Goal: Obtain resource: Obtain resource

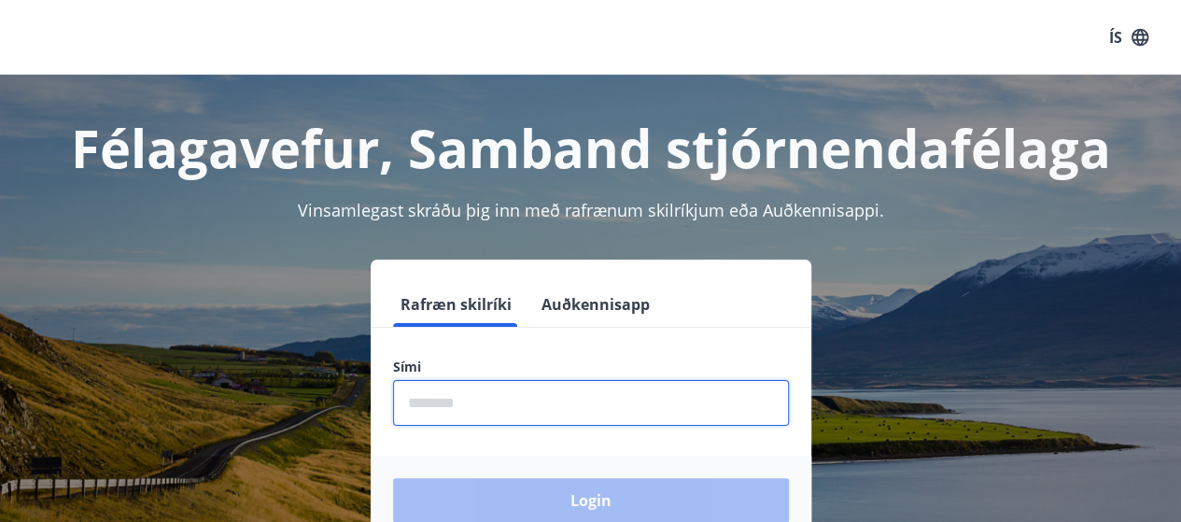
click at [463, 395] on input "phone" at bounding box center [591, 403] width 396 height 46
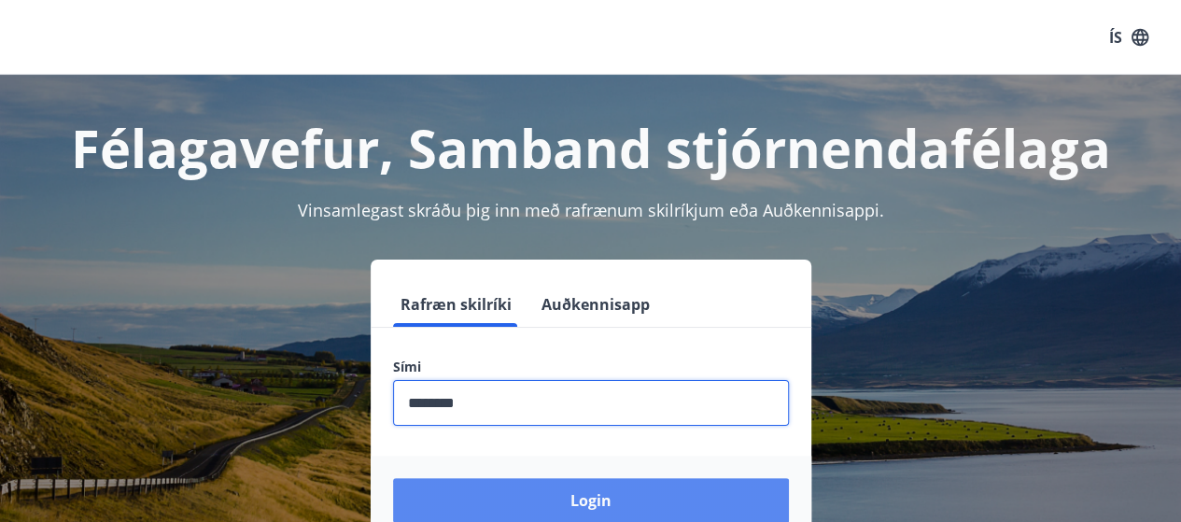
type input "********"
click at [550, 497] on button "Login" at bounding box center [591, 500] width 396 height 45
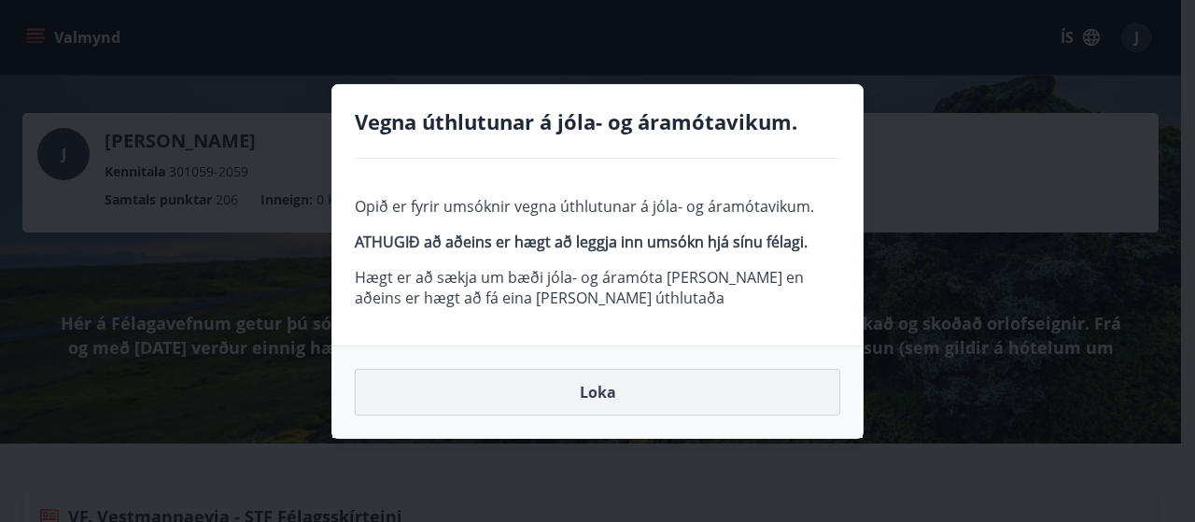
click at [603, 392] on button "Loka" at bounding box center [597, 392] width 485 height 47
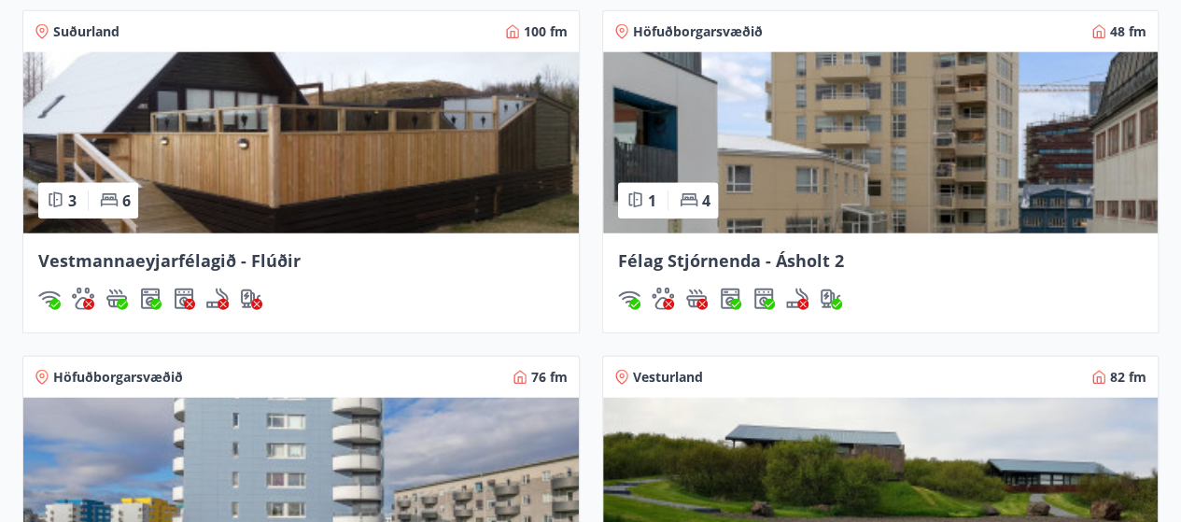
scroll to position [2390, 0]
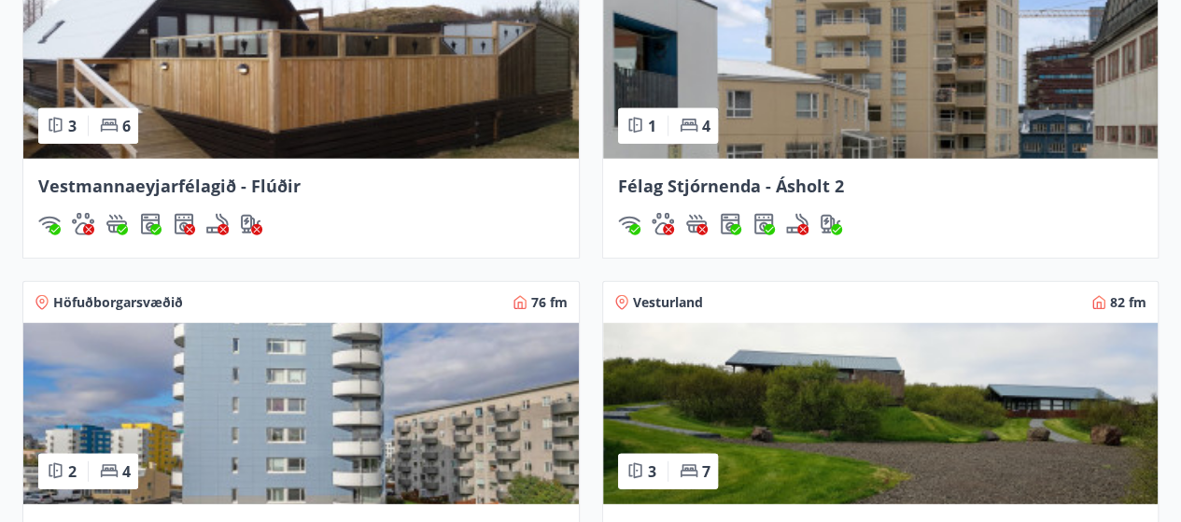
click at [267, 180] on span "Vestmannaeyjarfélagið - Flúðir" at bounding box center [169, 186] width 262 height 22
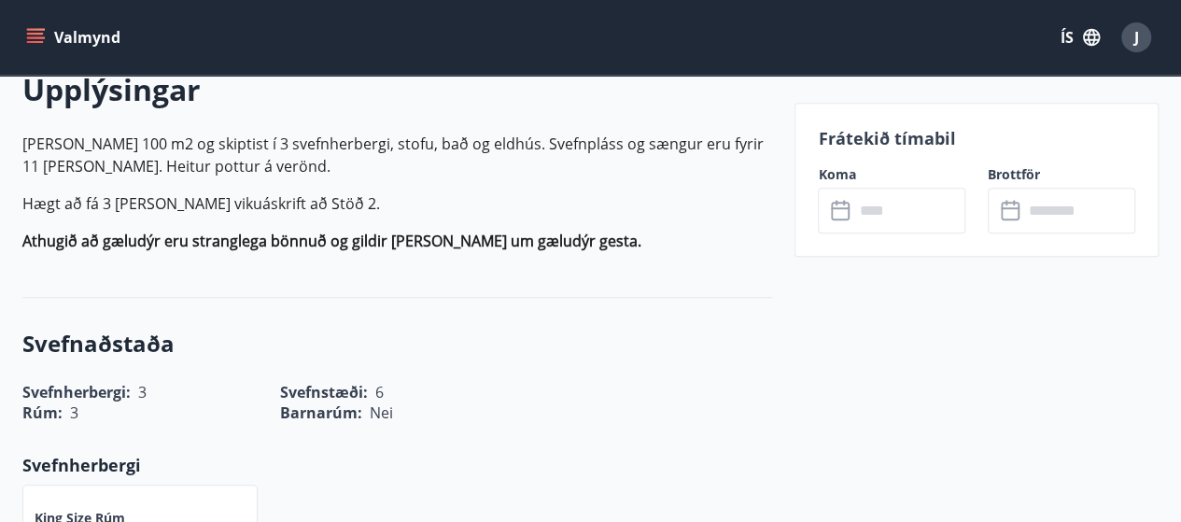
scroll to position [560, 0]
click at [889, 212] on input "text" at bounding box center [909, 211] width 112 height 46
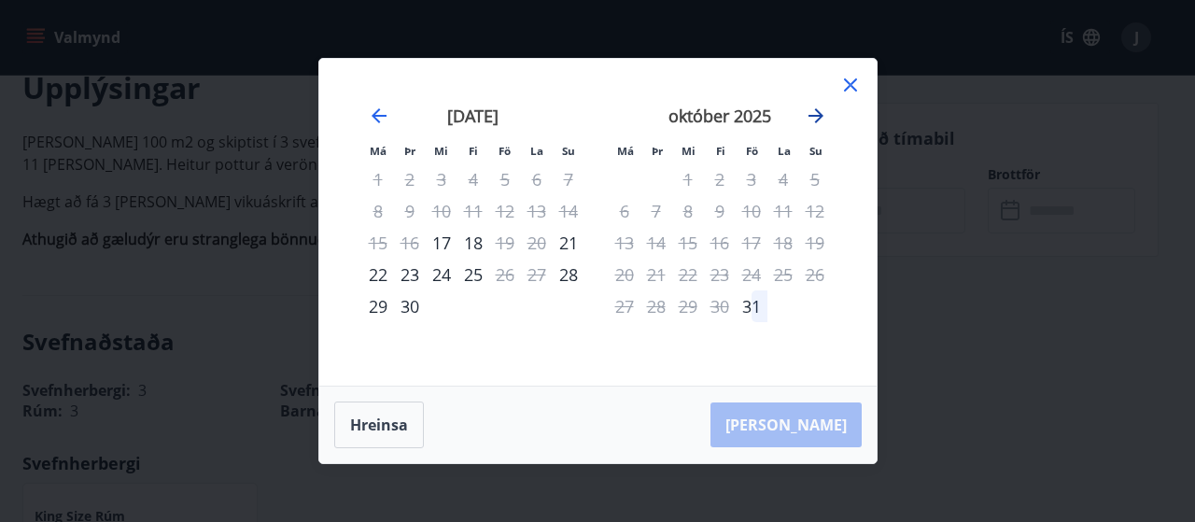
click at [810, 116] on icon "Move forward to switch to the next month." at bounding box center [816, 115] width 15 height 15
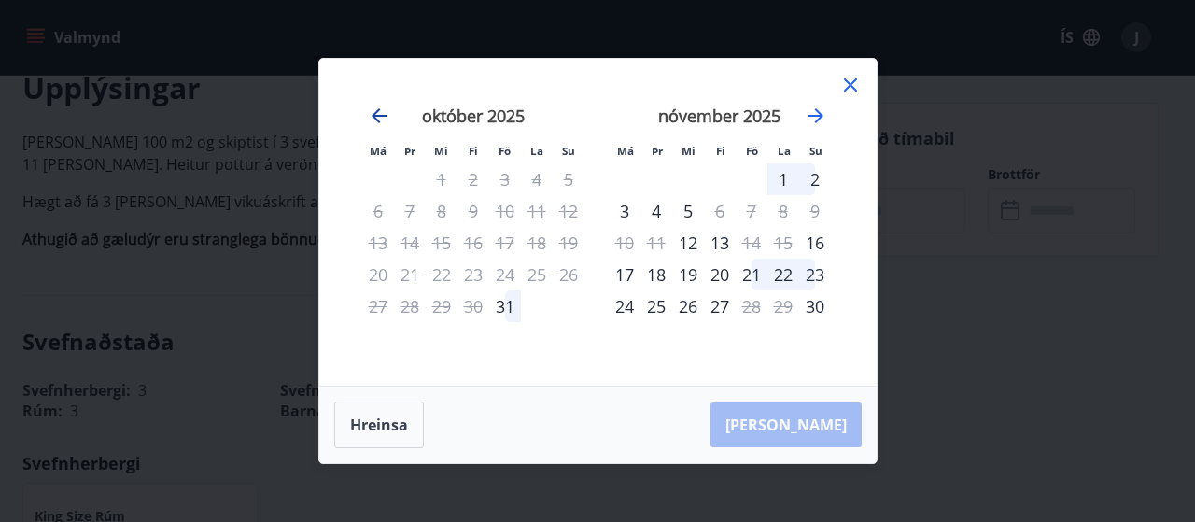
click at [377, 109] on icon "Move backward to switch to the previous month." at bounding box center [379, 116] width 22 height 22
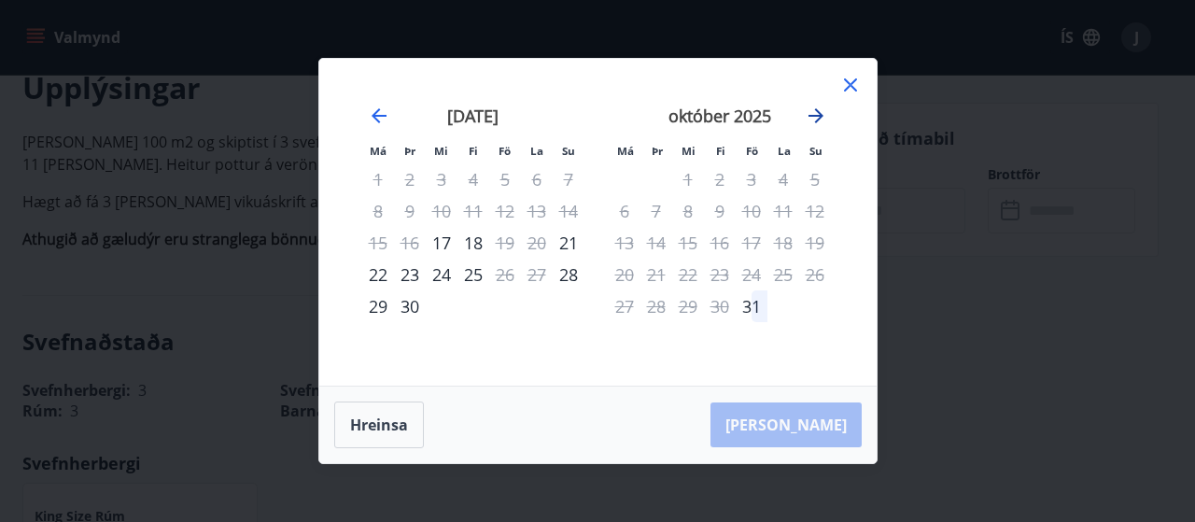
click at [810, 118] on icon "Move forward to switch to the next month." at bounding box center [816, 116] width 22 height 22
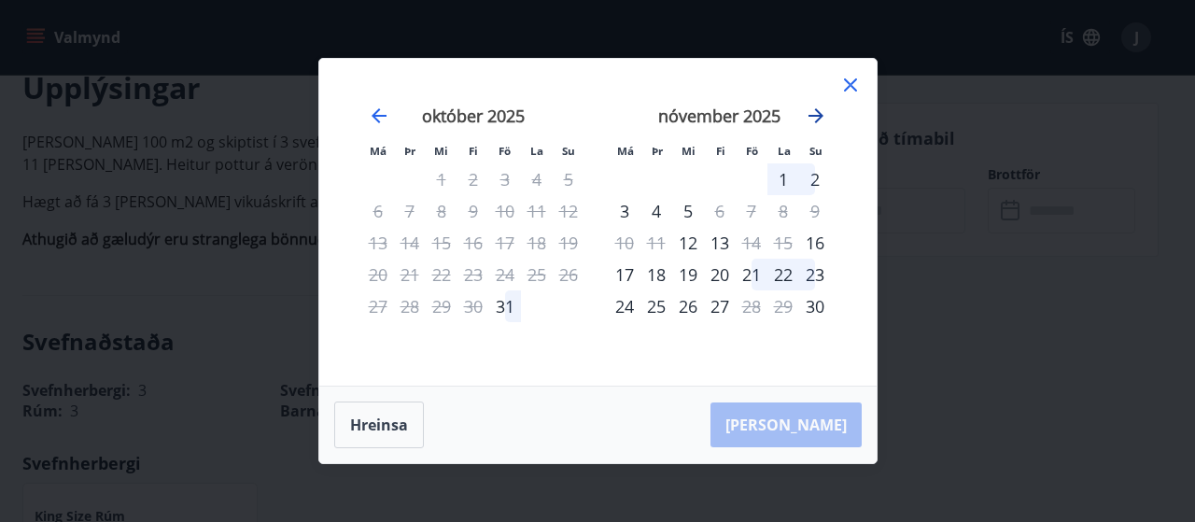
click at [810, 118] on icon "Move forward to switch to the next month." at bounding box center [816, 116] width 22 height 22
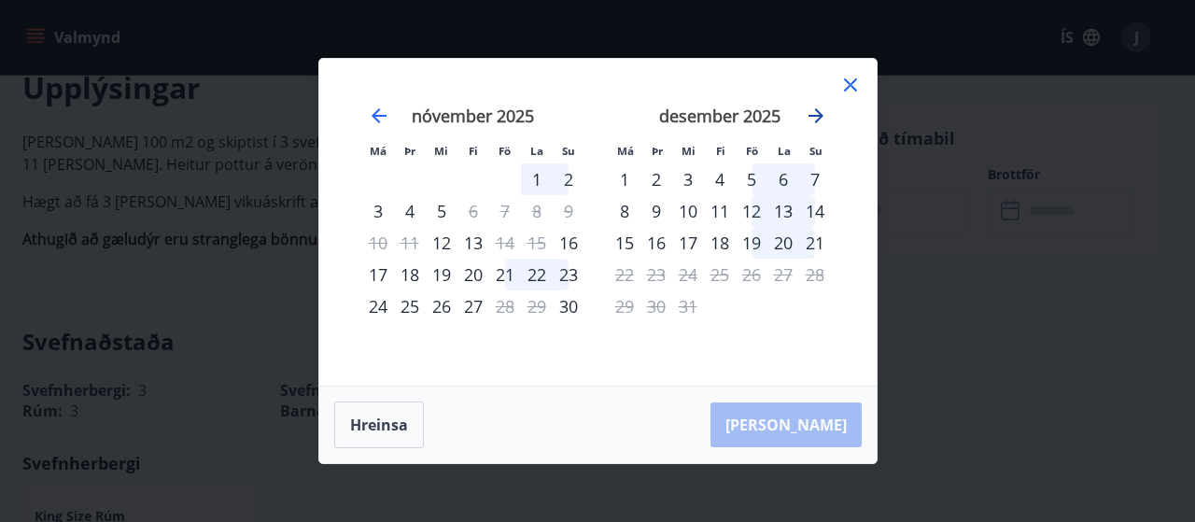
click at [810, 118] on icon "Move forward to switch to the next month." at bounding box center [816, 116] width 22 height 22
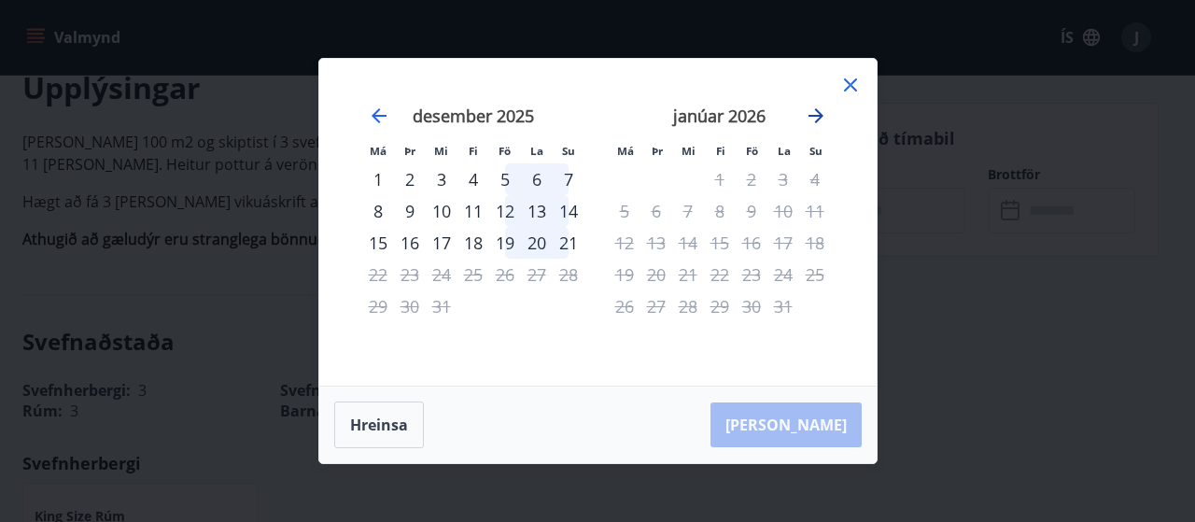
click at [810, 118] on icon "Move forward to switch to the next month." at bounding box center [816, 116] width 22 height 22
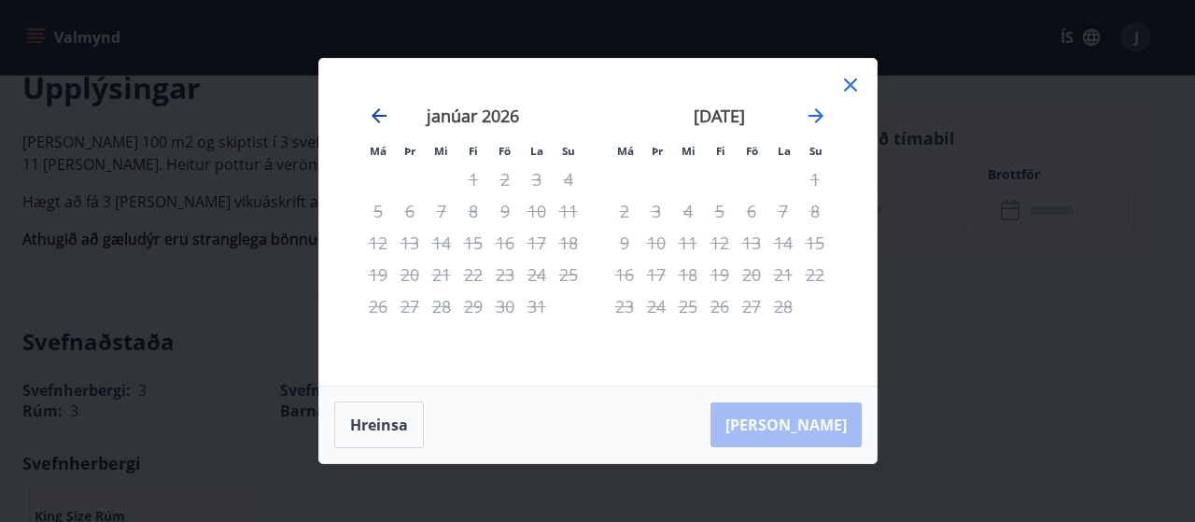
click at [377, 117] on icon "Move backward to switch to the previous month." at bounding box center [379, 115] width 15 height 15
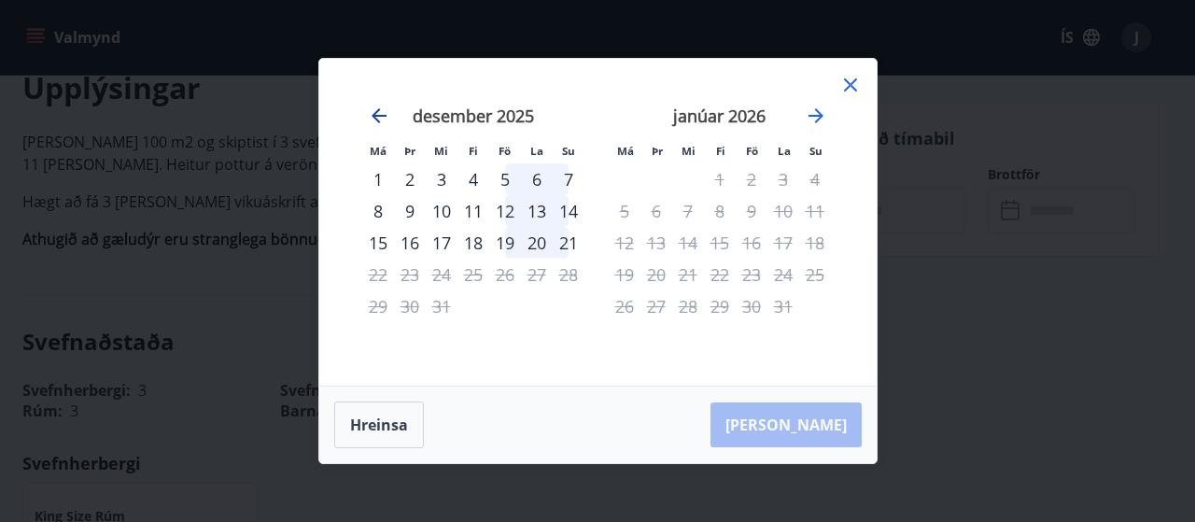
click at [377, 117] on icon "Move backward to switch to the previous month." at bounding box center [379, 115] width 15 height 15
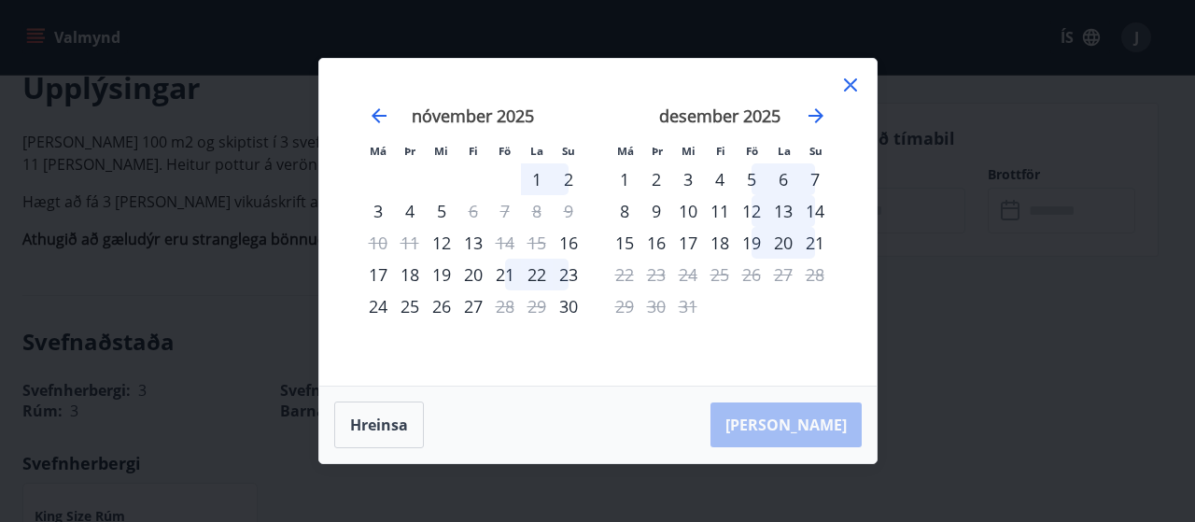
click at [853, 87] on icon at bounding box center [850, 85] width 22 height 22
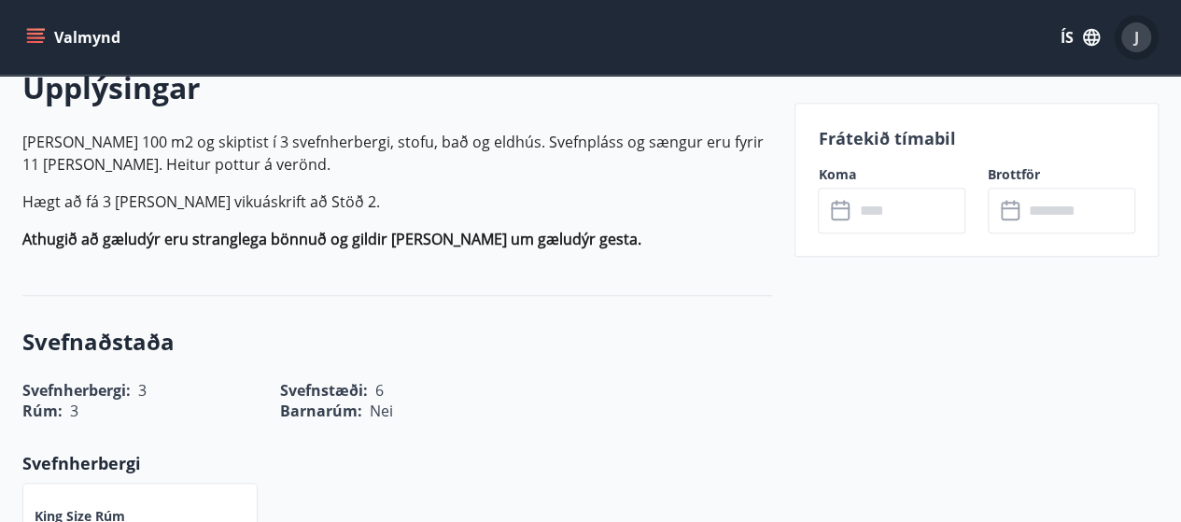
click at [1141, 38] on div "J" at bounding box center [1136, 37] width 30 height 30
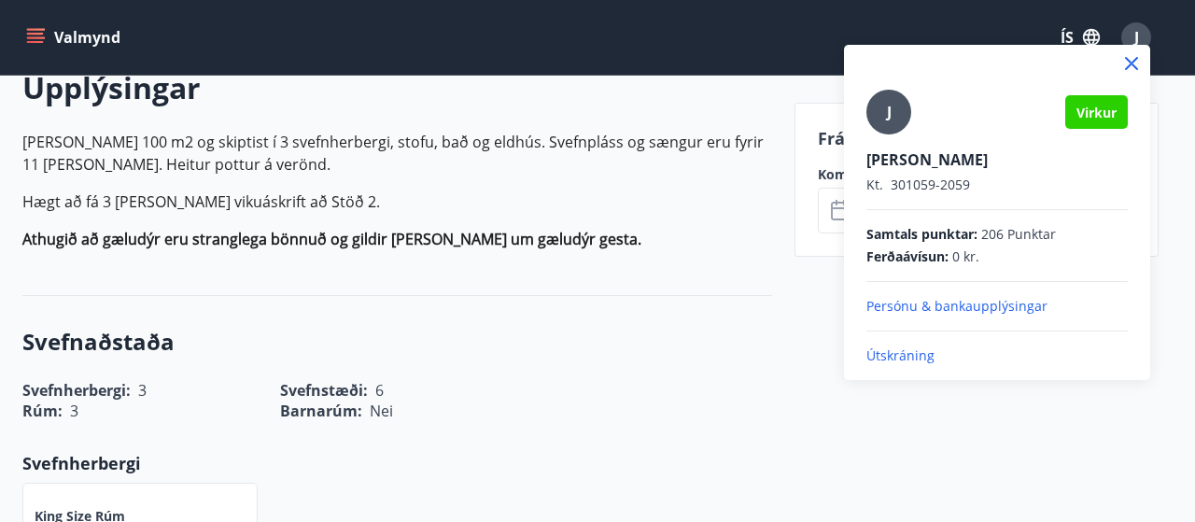
click at [674, 36] on div at bounding box center [597, 261] width 1195 height 522
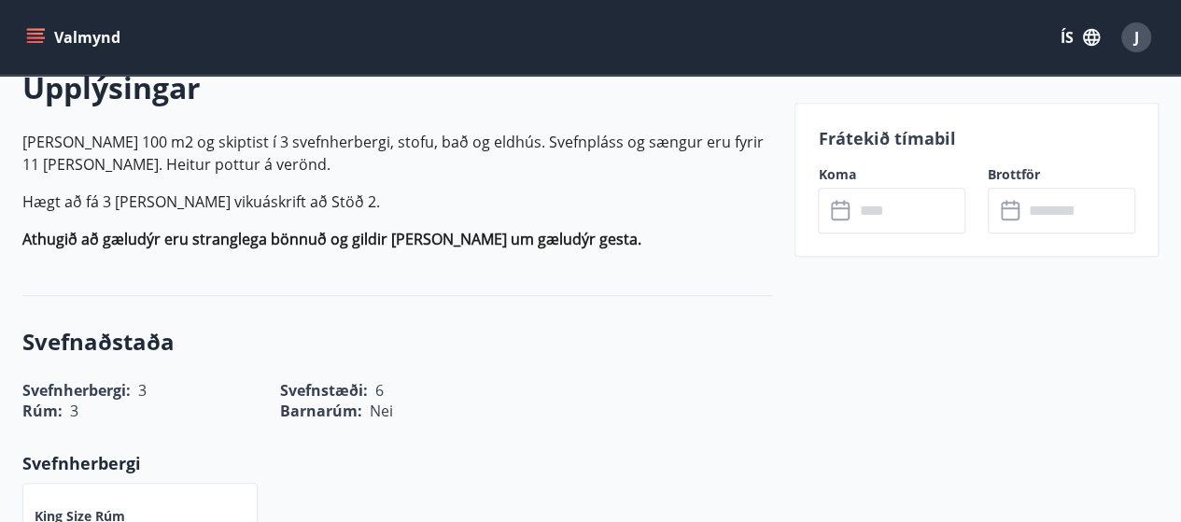
click at [22, 30] on button "Valmynd" at bounding box center [75, 38] width 106 height 34
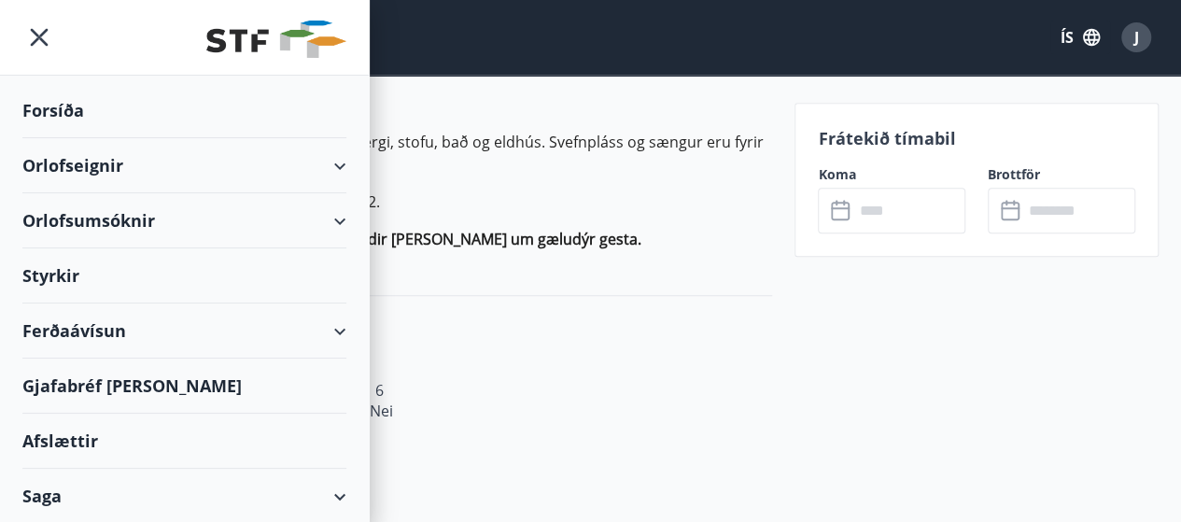
click at [56, 104] on div "Forsíða" at bounding box center [184, 110] width 324 height 55
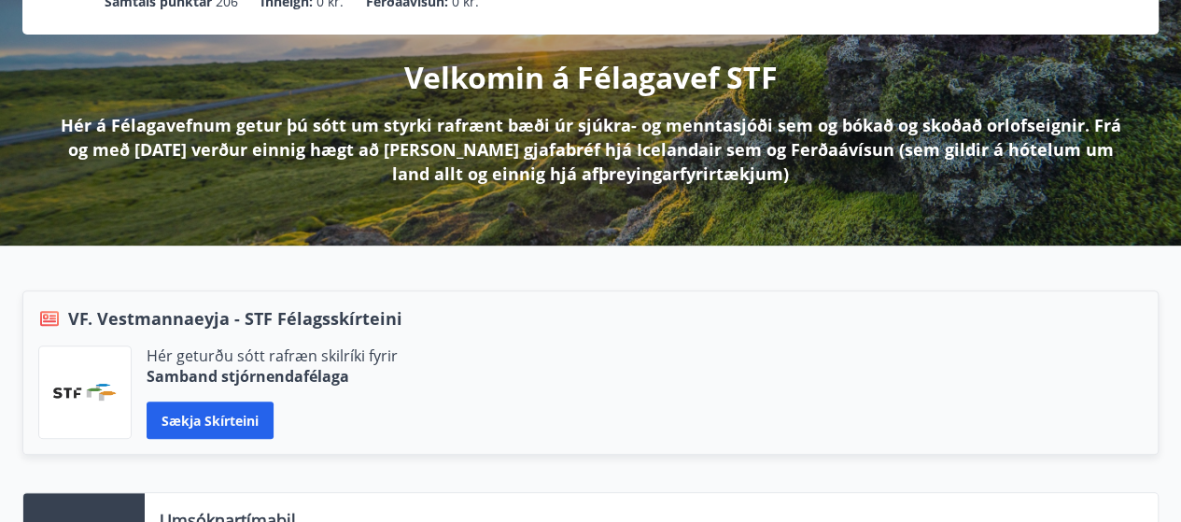
scroll to position [187, 0]
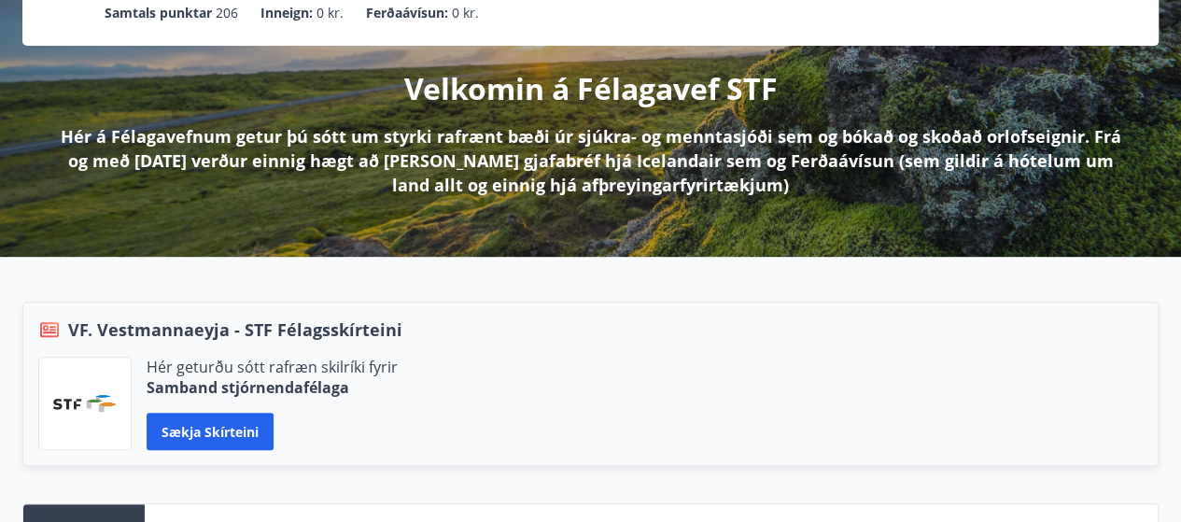
click at [795, 309] on div "VF. Vestmannaeyja - STF Félagsskírteini Hér geturðu sótt rafræn skilríki fyrir …" at bounding box center [590, 384] width 1136 height 164
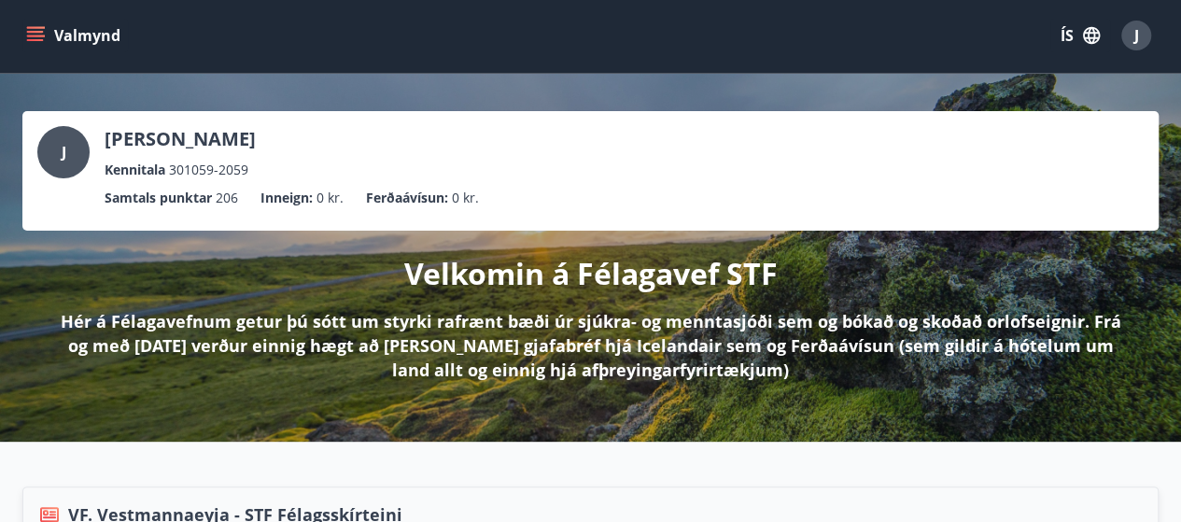
scroll to position [0, 0]
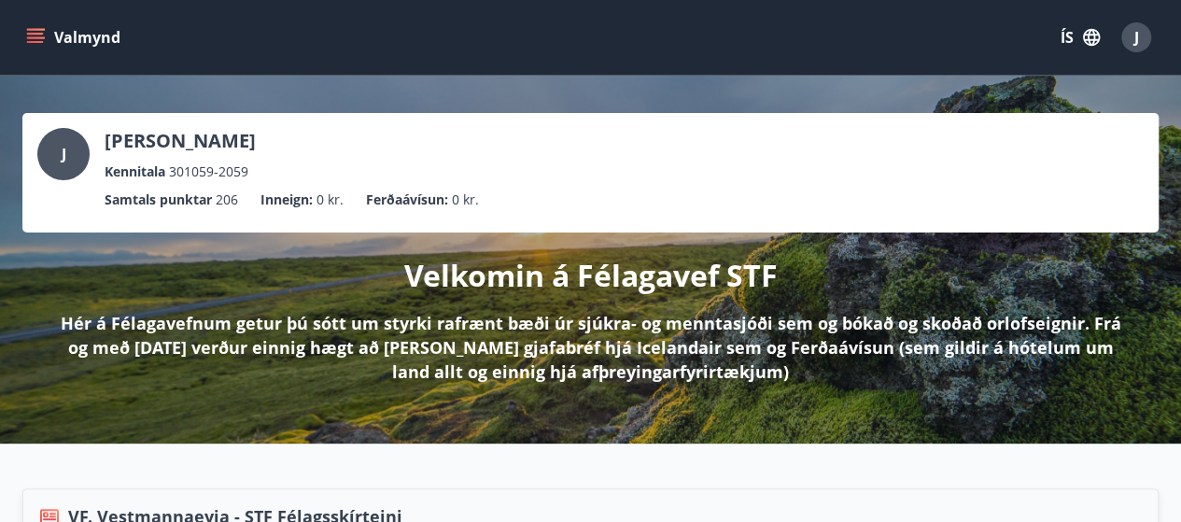
click at [31, 40] on icon "menu" at bounding box center [35, 37] width 19 height 19
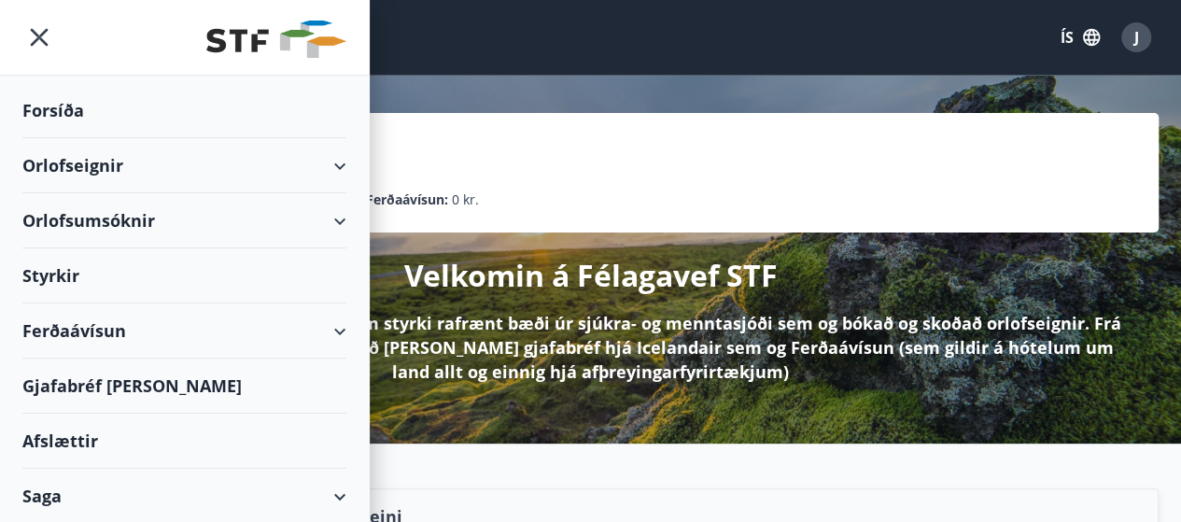
click at [234, 35] on img at bounding box center [276, 39] width 140 height 37
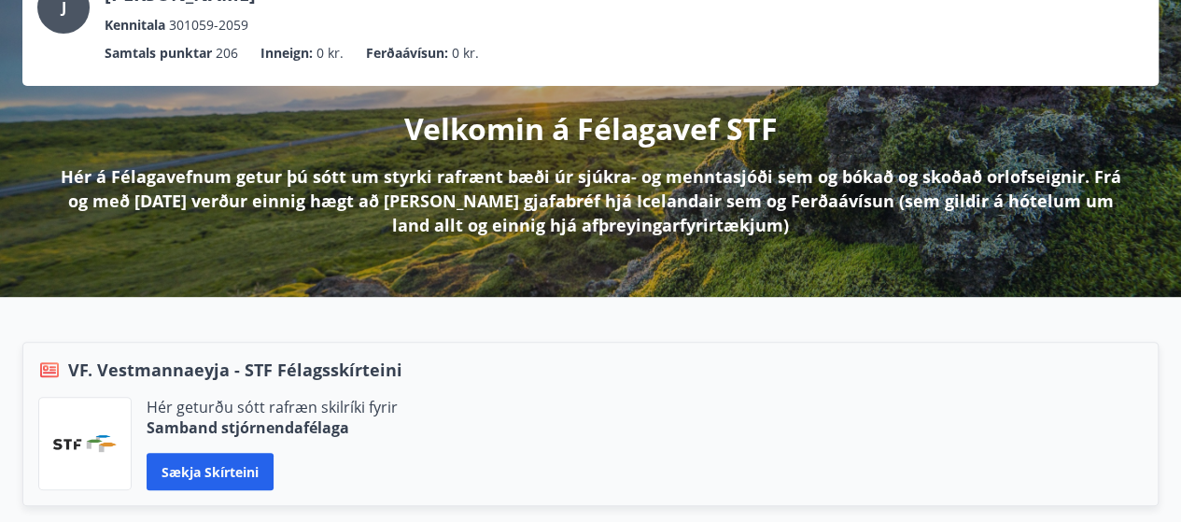
scroll to position [149, 0]
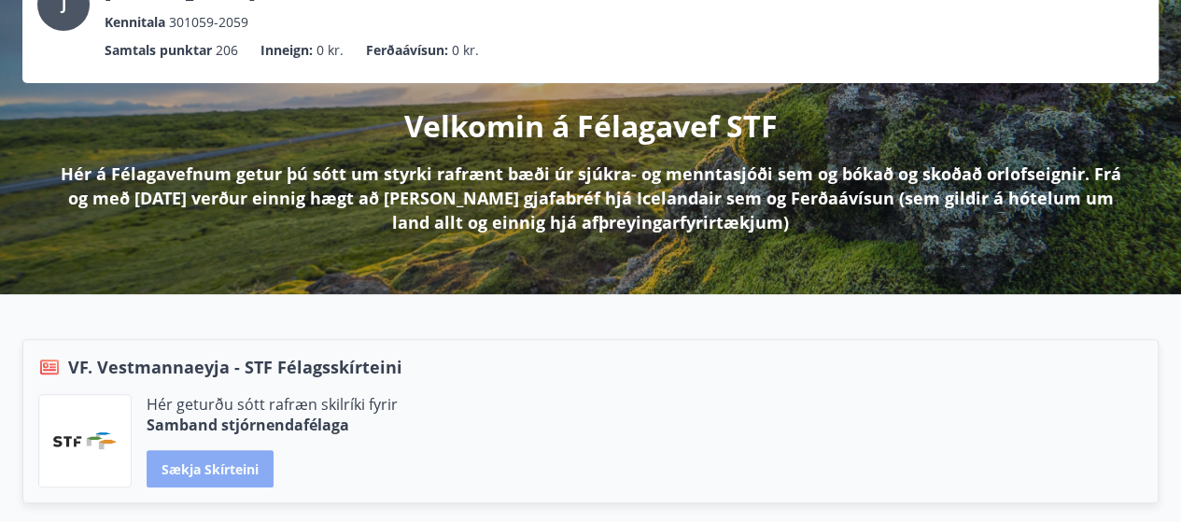
click at [198, 457] on button "Sækja skírteini" at bounding box center [210, 468] width 127 height 37
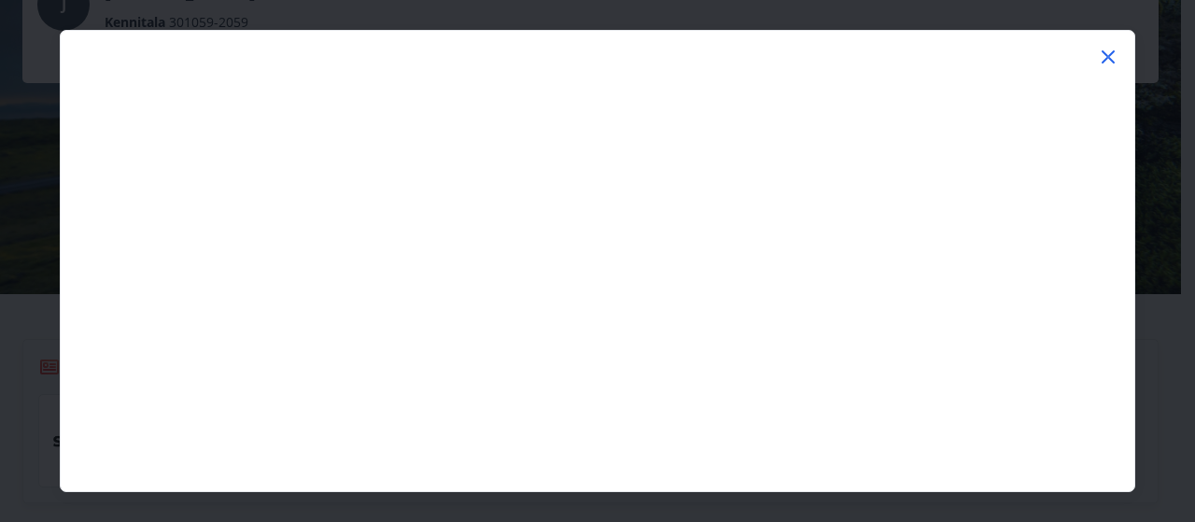
click at [1105, 53] on icon at bounding box center [1108, 56] width 13 height 13
